Goal: Navigation & Orientation: Understand site structure

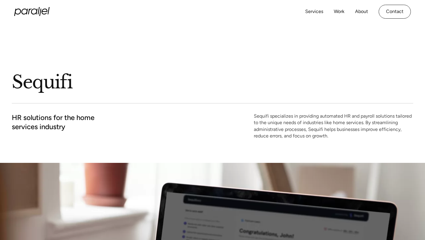
click at [36, 7] on div "Services Work About Careers Contact LinkedIn Twitter (X)" at bounding box center [212, 11] width 397 height 23
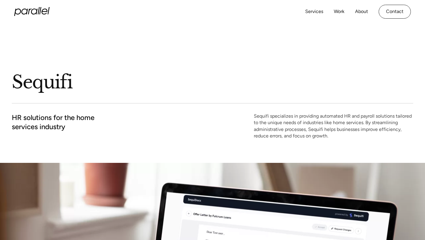
click at [36, 12] on icon "home" at bounding box center [31, 11] width 35 height 9
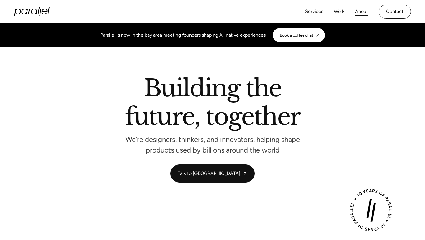
click at [365, 14] on link "About" at bounding box center [361, 11] width 13 height 9
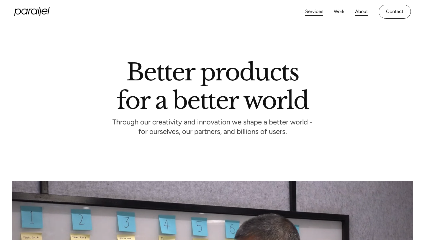
click at [317, 11] on link "Services" at bounding box center [314, 11] width 18 height 9
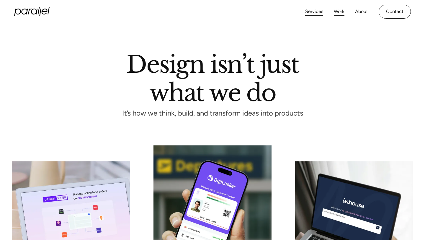
click at [338, 12] on link "Work" at bounding box center [339, 11] width 11 height 9
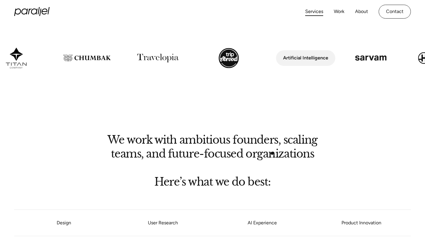
scroll to position [336, 0]
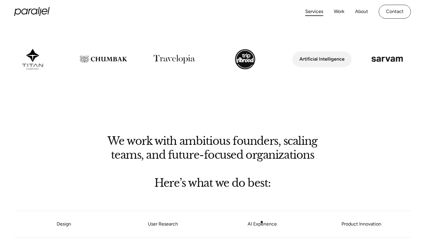
click at [261, 223] on link "AI Experience" at bounding box center [262, 224] width 99 height 4
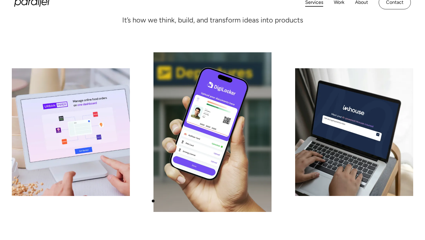
scroll to position [0, 0]
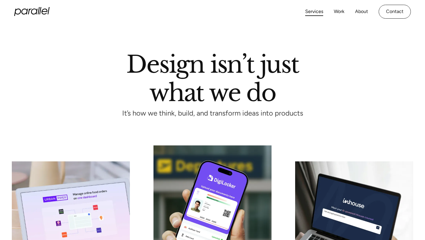
click at [40, 14] on icon "home" at bounding box center [31, 11] width 35 height 9
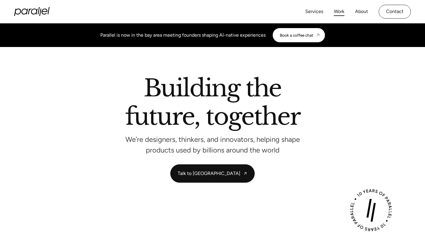
click at [337, 10] on link "Work" at bounding box center [339, 11] width 11 height 9
